Goal: Navigation & Orientation: Find specific page/section

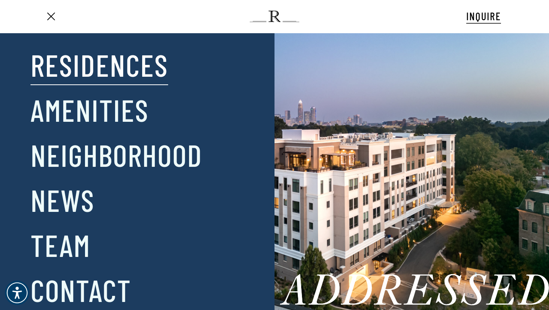
click at [100, 67] on link "Residences" at bounding box center [100, 65] width 138 height 40
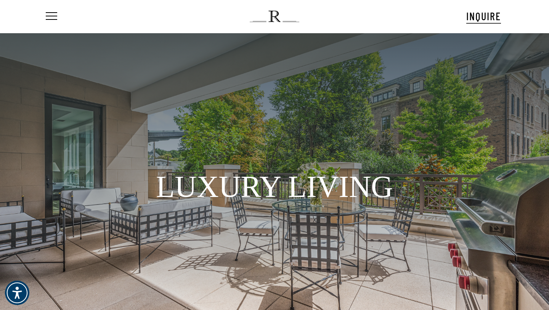
click at [54, 21] on ul "Menu" at bounding box center [50, 16] width 13 height 33
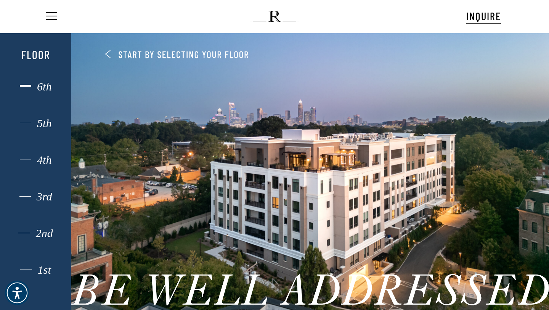
click at [32, 89] on div "6th" at bounding box center [36, 87] width 50 height 10
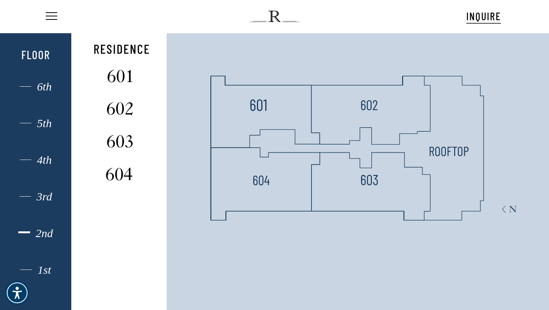
click at [27, 232] on div "2nd" at bounding box center [36, 233] width 50 height 10
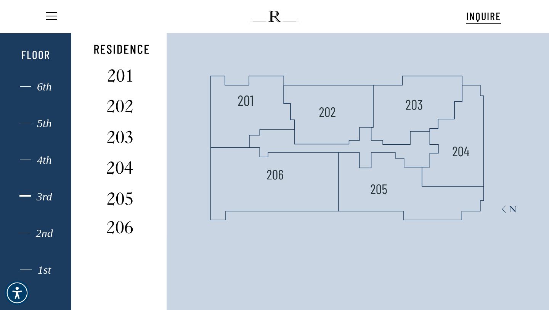
click at [50, 194] on div "3rd" at bounding box center [36, 196] width 50 height 10
click at [34, 158] on div "4th" at bounding box center [36, 160] width 50 height 10
click at [27, 121] on div "5th" at bounding box center [36, 123] width 50 height 10
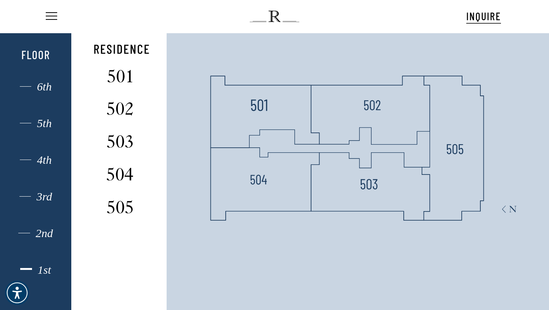
click at [26, 270] on div "1st" at bounding box center [36, 270] width 50 height 10
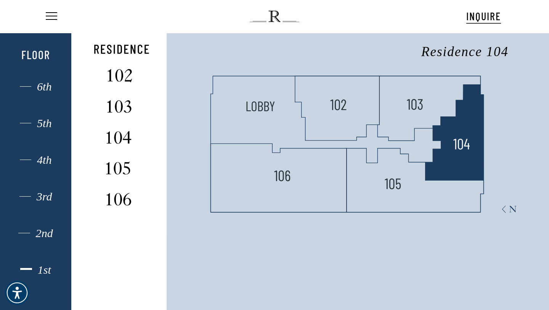
click at [469, 153] on polygon at bounding box center [455, 132] width 58 height 96
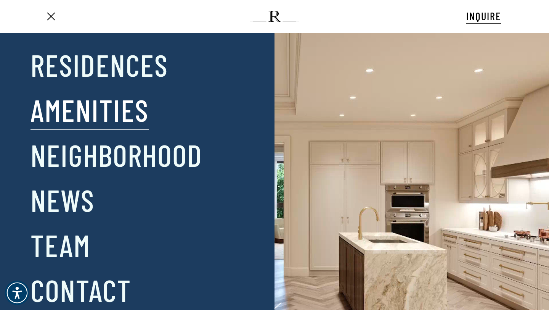
scroll to position [8, 0]
